Goal: Transaction & Acquisition: Book appointment/travel/reservation

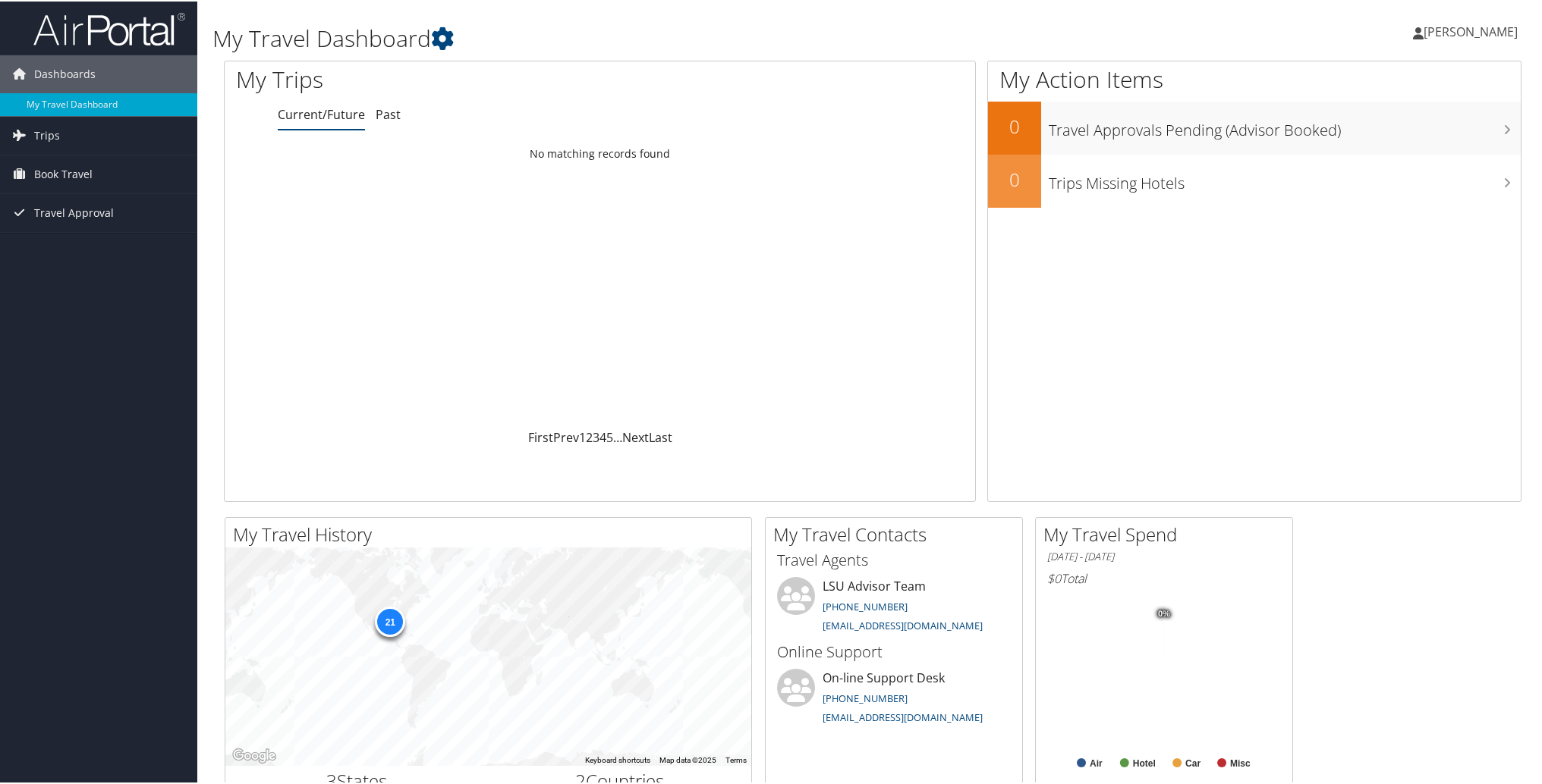
click at [309, 114] on link "Current/Future" at bounding box center [321, 113] width 87 height 17
click at [51, 138] on span "Trips" at bounding box center [47, 134] width 26 height 38
click at [55, 246] on span "Book Travel" at bounding box center [63, 240] width 59 height 38
click at [55, 297] on link "Book/Manage Online Trips" at bounding box center [99, 294] width 197 height 22
